Goal: Information Seeking & Learning: Learn about a topic

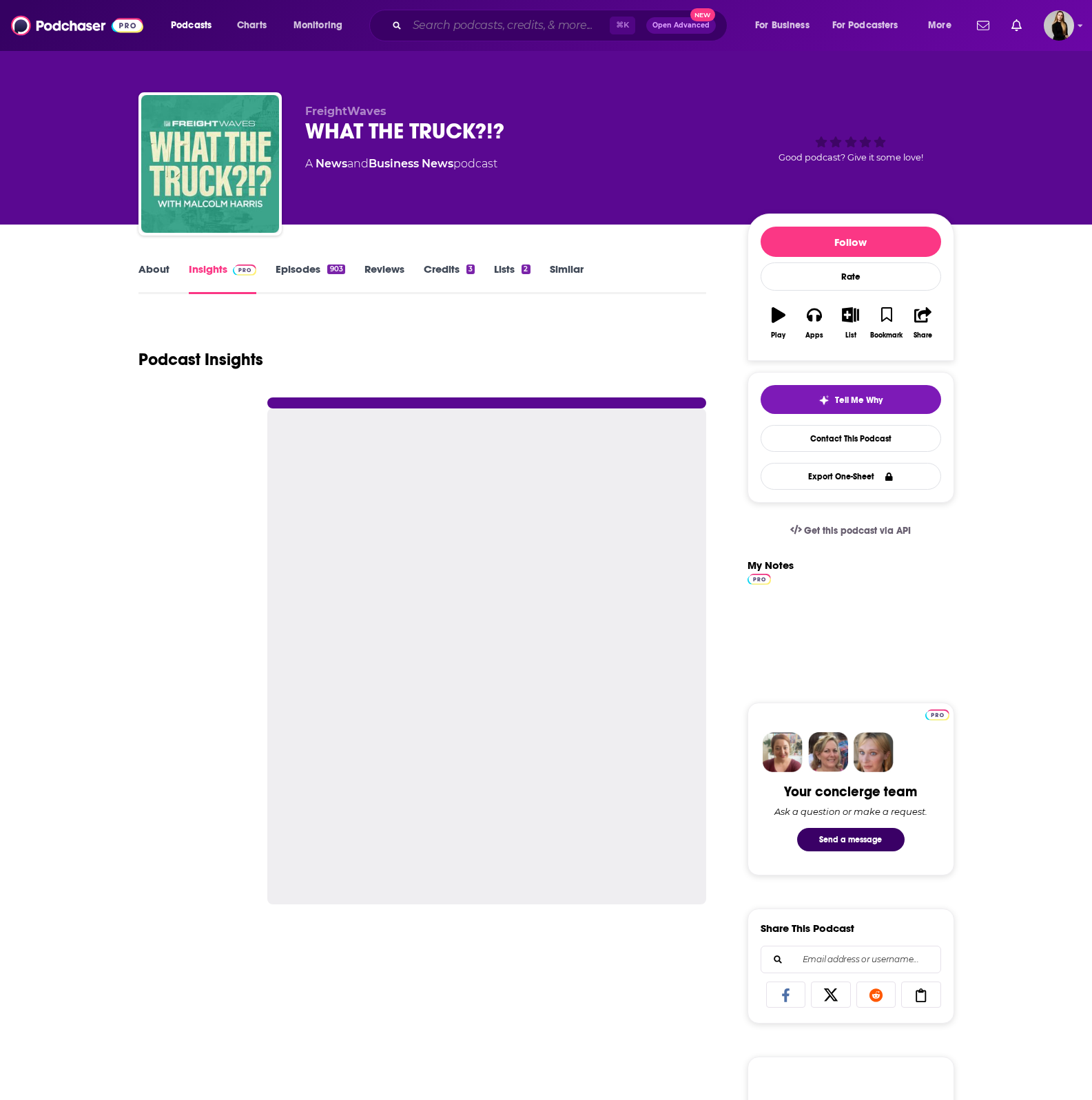
click at [487, 28] on input "Search podcasts, credits, & more..." at bounding box center [508, 26] width 202 height 22
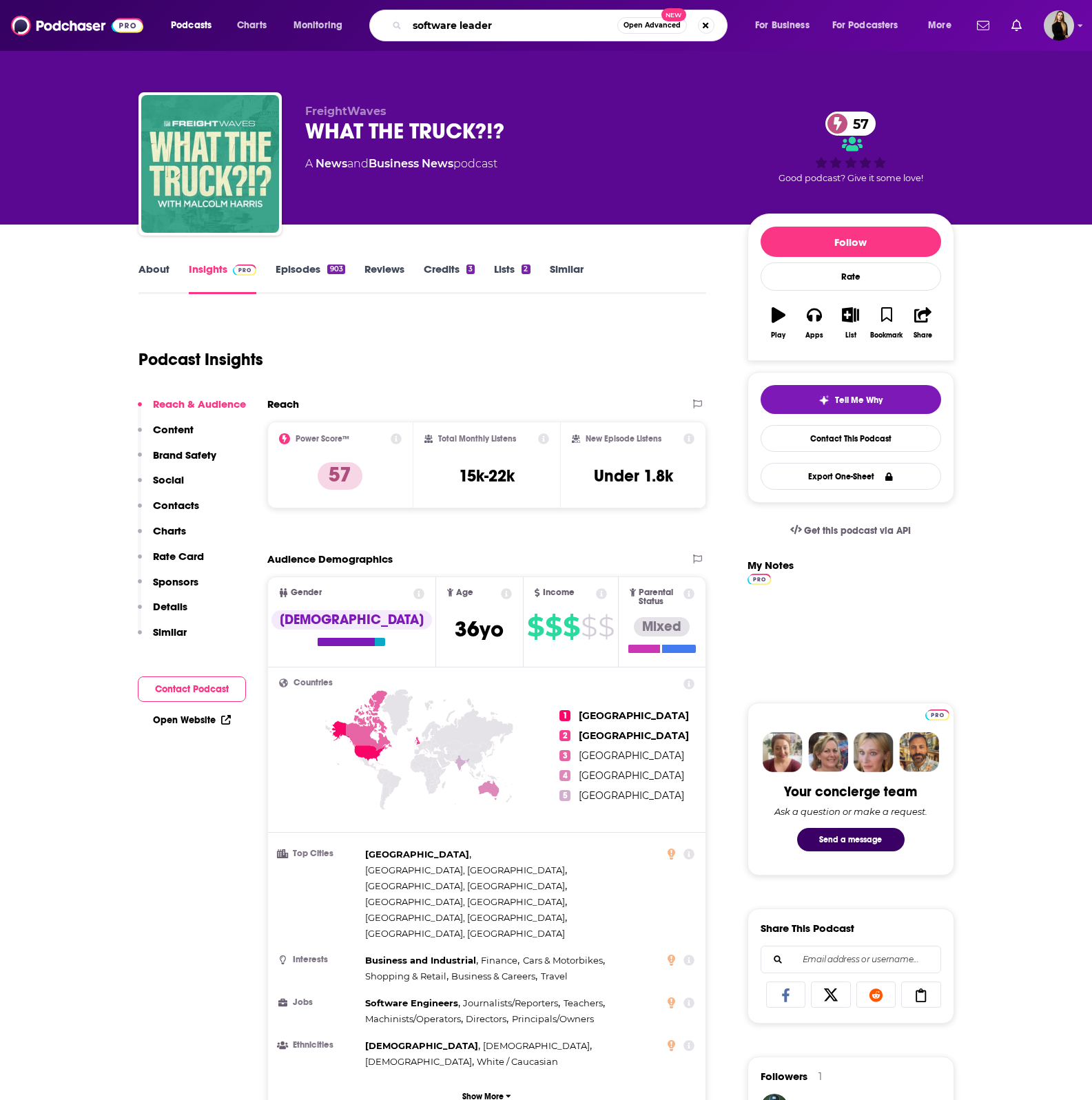
type input "software leaders"
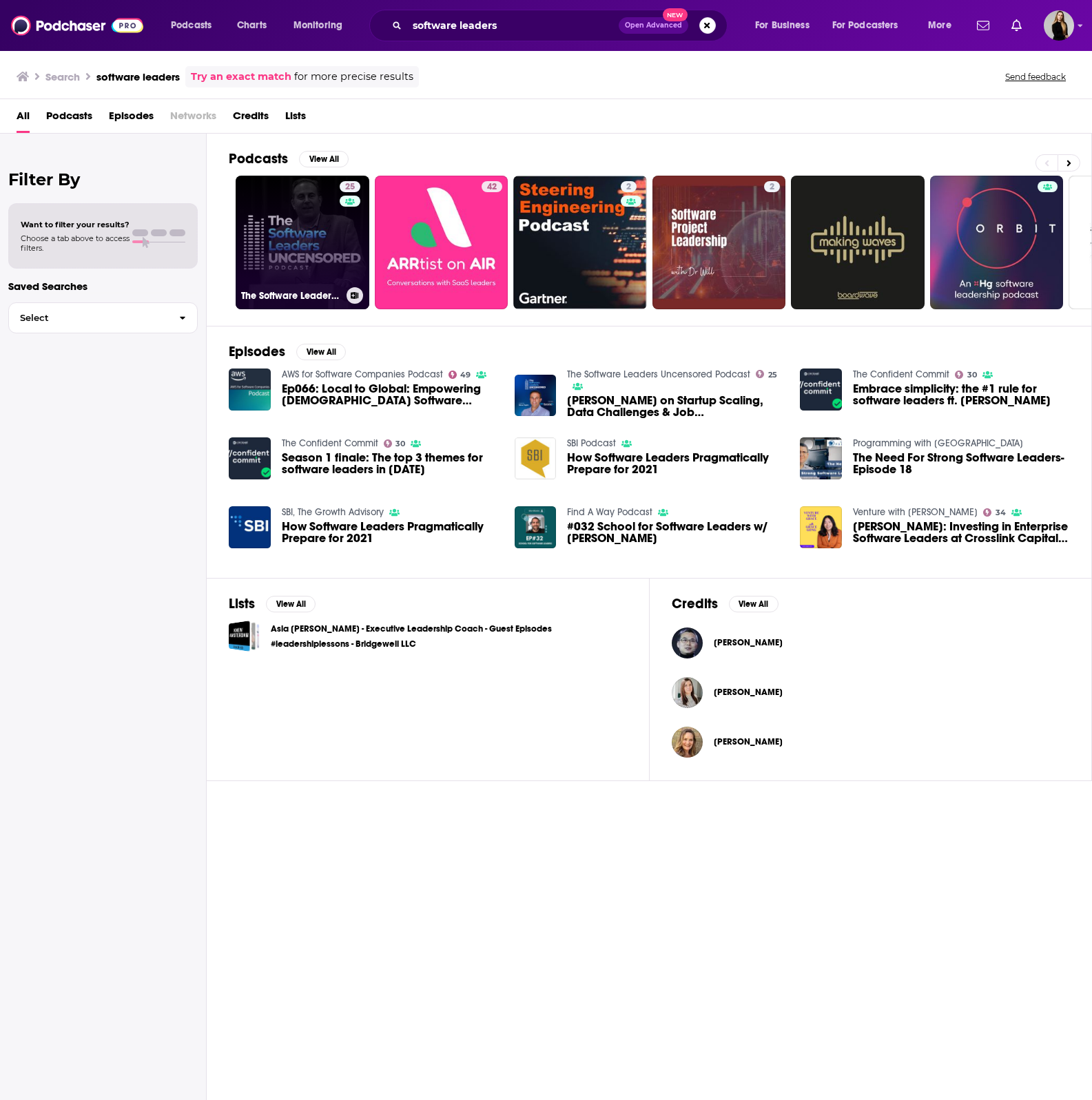
click at [272, 275] on link "25 The Software Leaders Uncensored Podcast" at bounding box center [302, 242] width 133 height 133
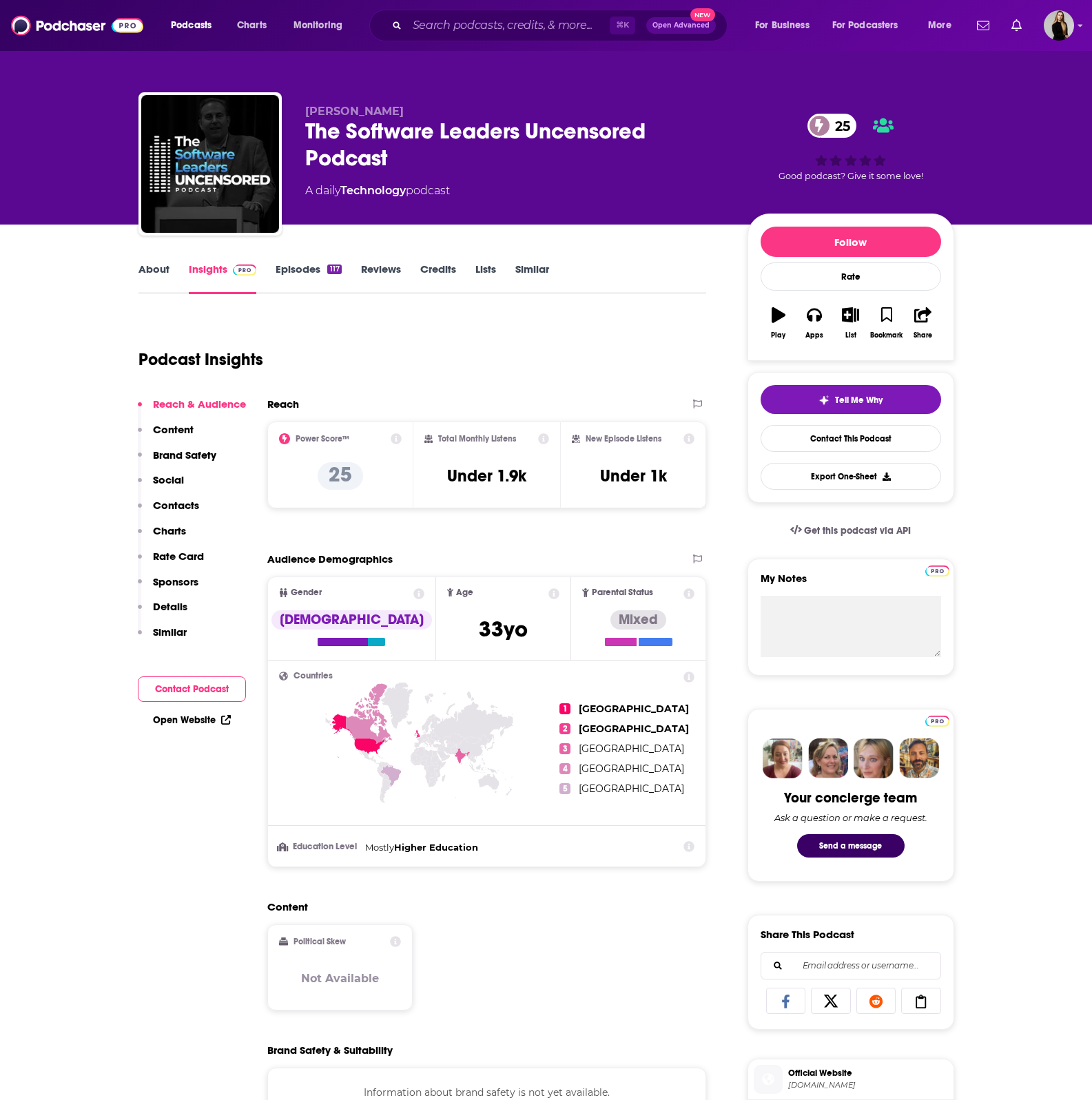
click at [307, 286] on link "Episodes 117" at bounding box center [308, 278] width 66 height 32
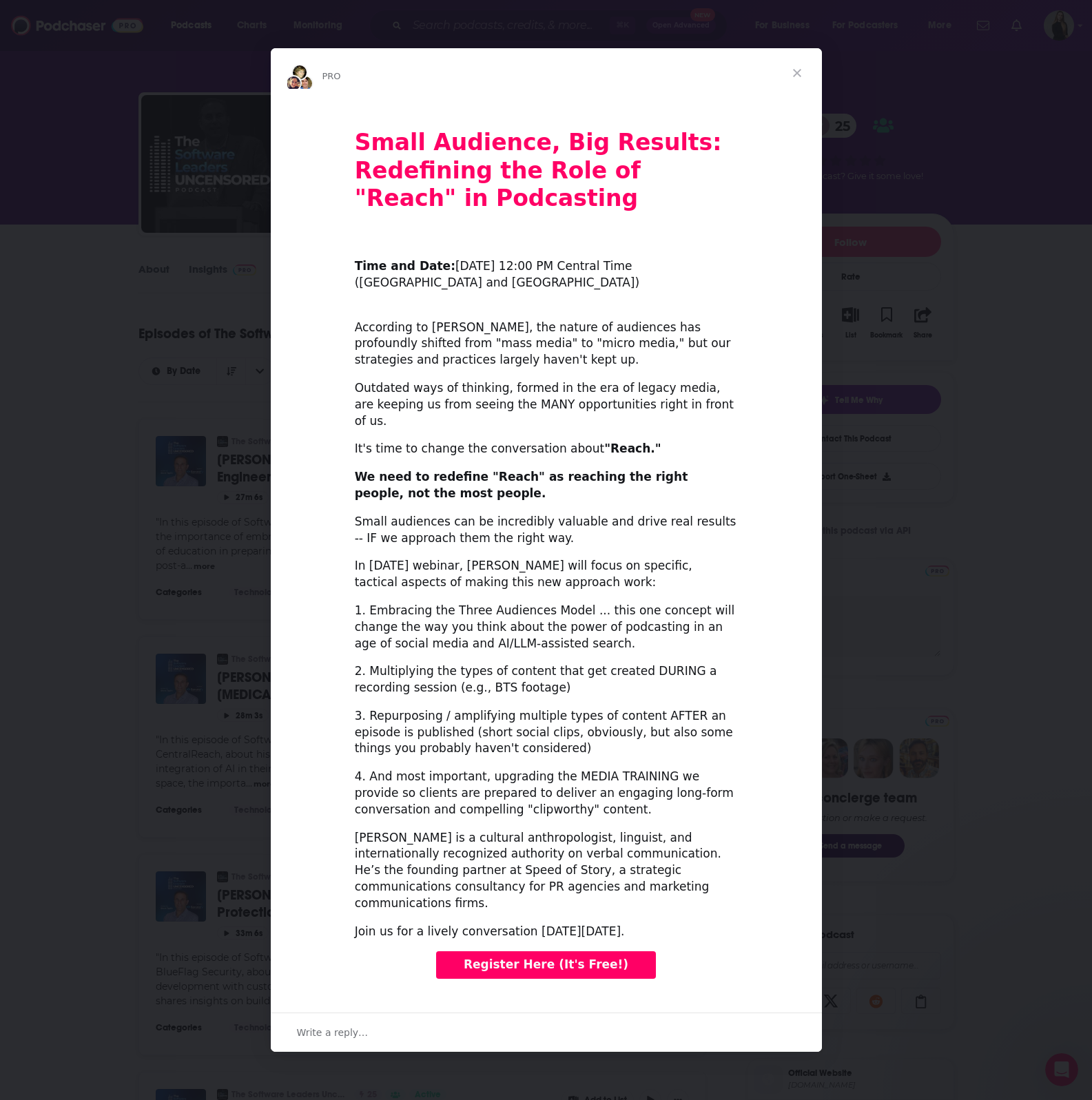
click at [876, 150] on div "Intercom messenger" at bounding box center [546, 550] width 1092 height 1100
